Goal: Navigation & Orientation: Find specific page/section

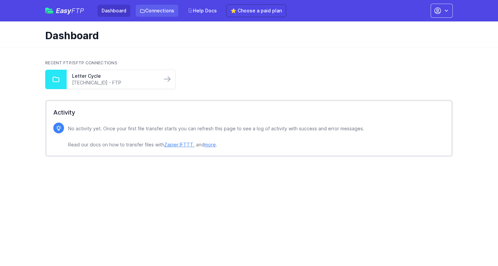
click at [169, 10] on link "Connections" at bounding box center [157, 11] width 43 height 12
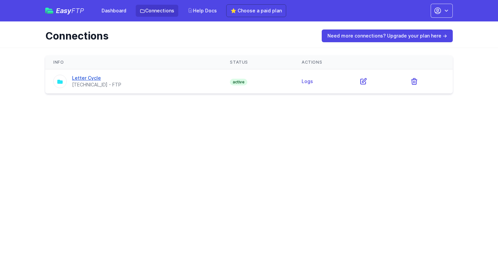
click at [94, 79] on link "Letter Cycle" at bounding box center [86, 78] width 29 height 6
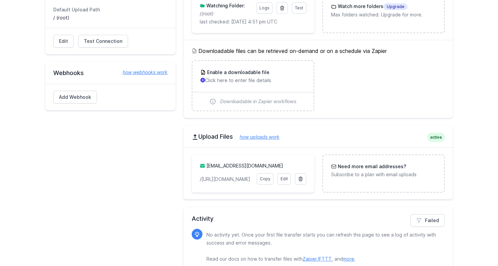
scroll to position [126, 0]
